Goal: Communication & Community: Answer question/provide support

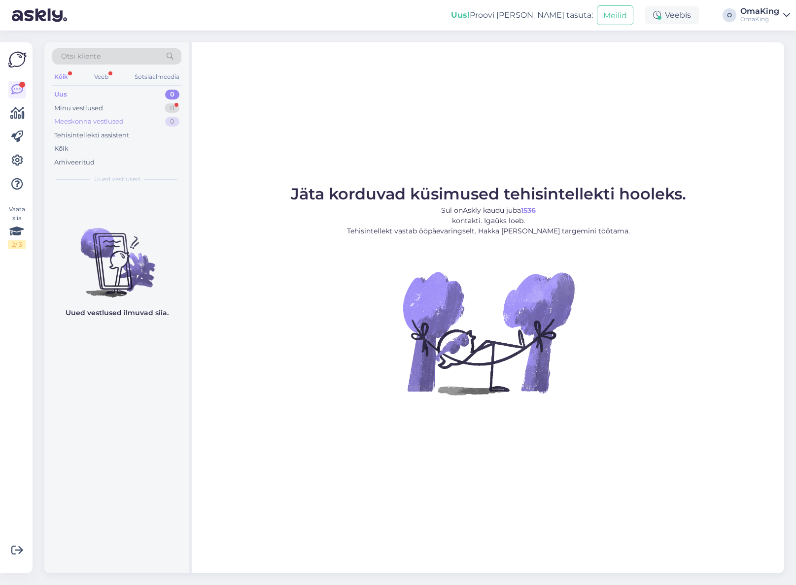
click at [73, 117] on font "Meeskonna vestlused" at bounding box center [88, 121] width 69 height 8
click at [69, 110] on font "Minu vestlused" at bounding box center [78, 108] width 49 height 8
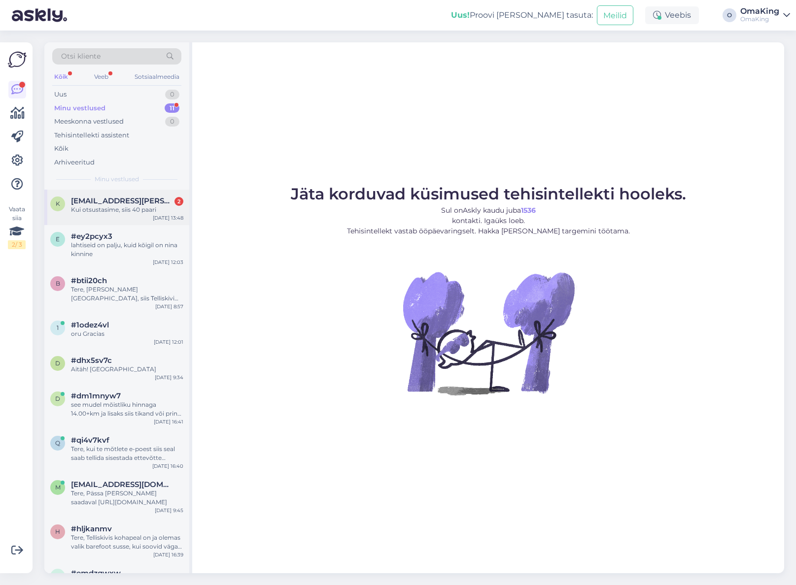
click at [105, 206] on font "Kui otsustasime, siis 40 paari" at bounding box center [113, 209] width 85 height 7
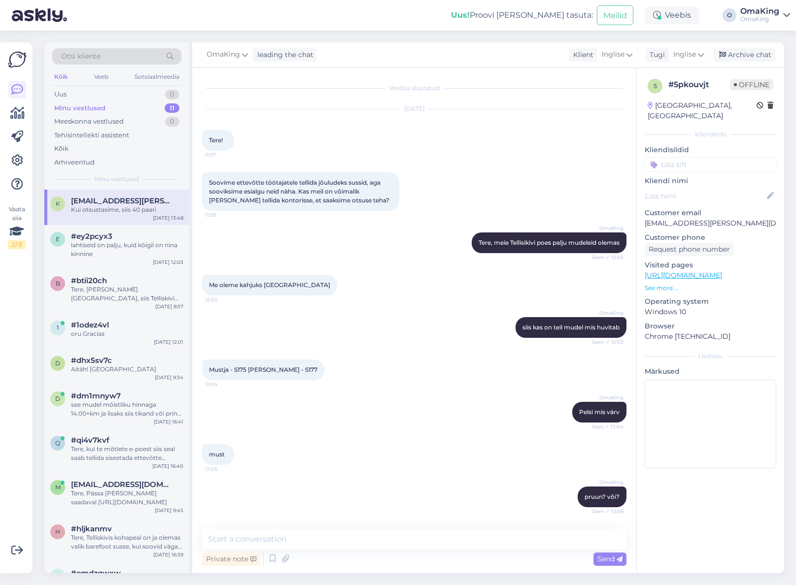
scroll to position [185, 0]
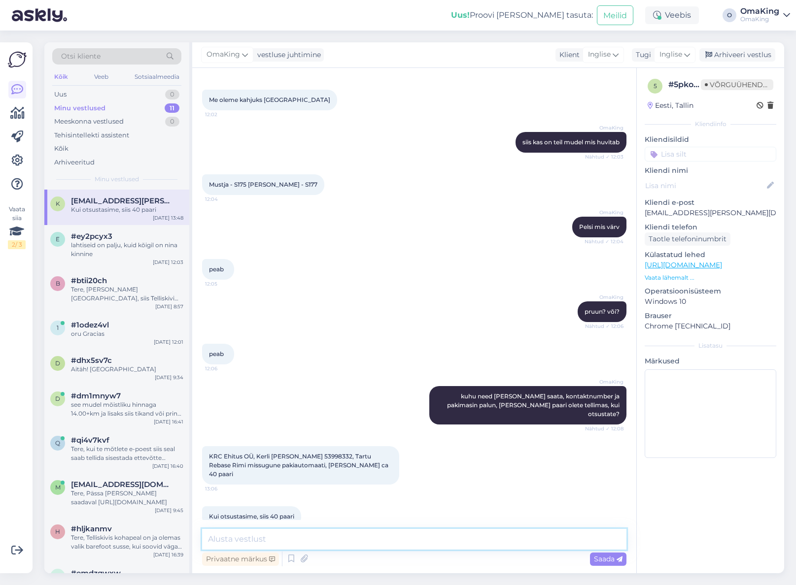
click at [234, 541] on textarea at bounding box center [414, 539] width 424 height 21
drag, startPoint x: 207, startPoint y: 447, endPoint x: 376, endPoint y: 459, distance: 169.4
click at [376, 459] on div "KRC Ehitus OÜ, Kerli [PERSON_NAME] 53998332, Tartu Rebase Rimi missugune pakiau…" at bounding box center [300, 465] width 197 height 38
copy font "KRC Ehitus OÜ, Kerli [PERSON_NAME] 53998332, Tartu Rebase Rimi missugune pakiau…"
